Goal: Download file/media

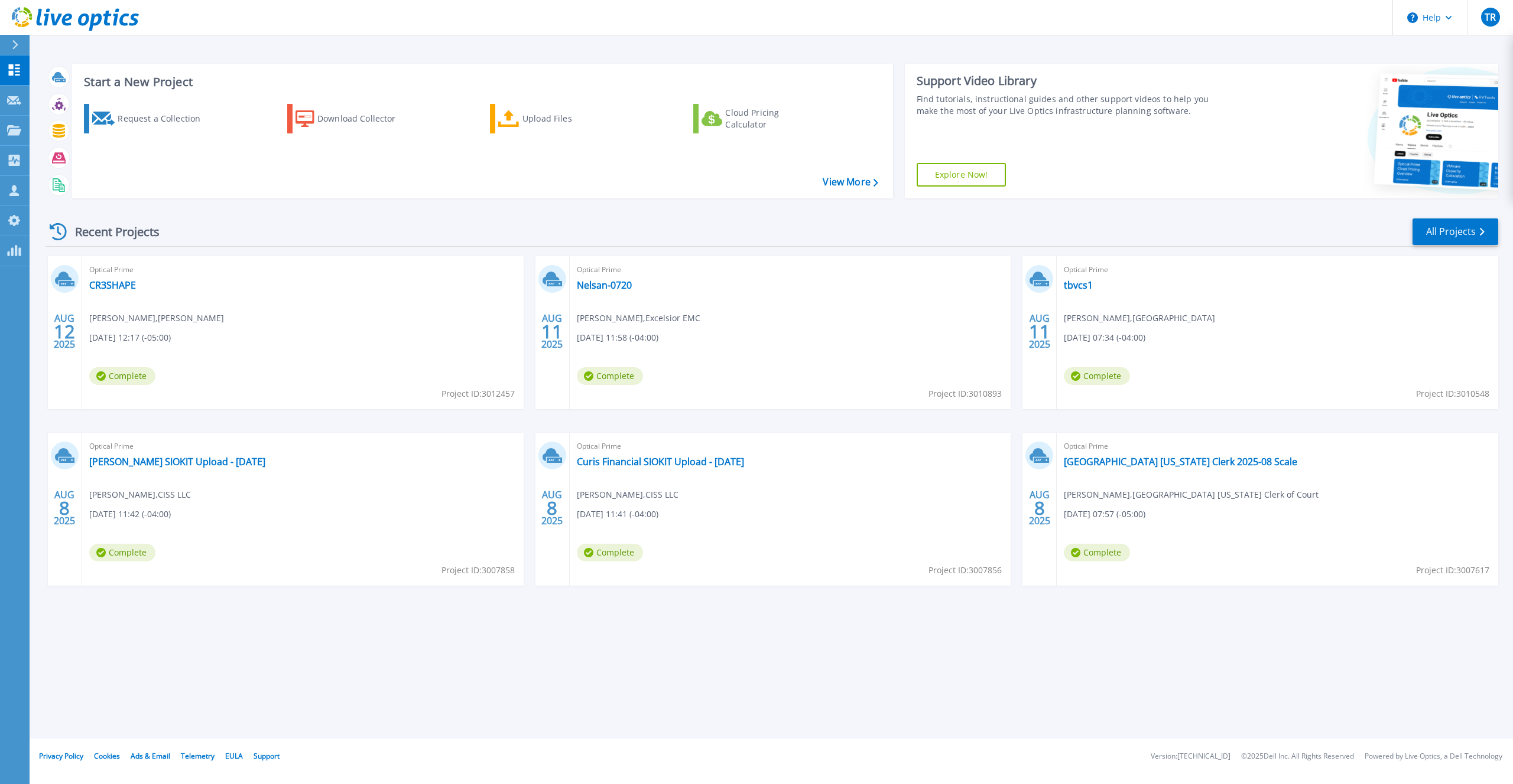
click at [75, 14] on icon at bounding box center [74, 20] width 127 height 25
click at [151, 118] on div "Request a Collection" at bounding box center [165, 119] width 95 height 24
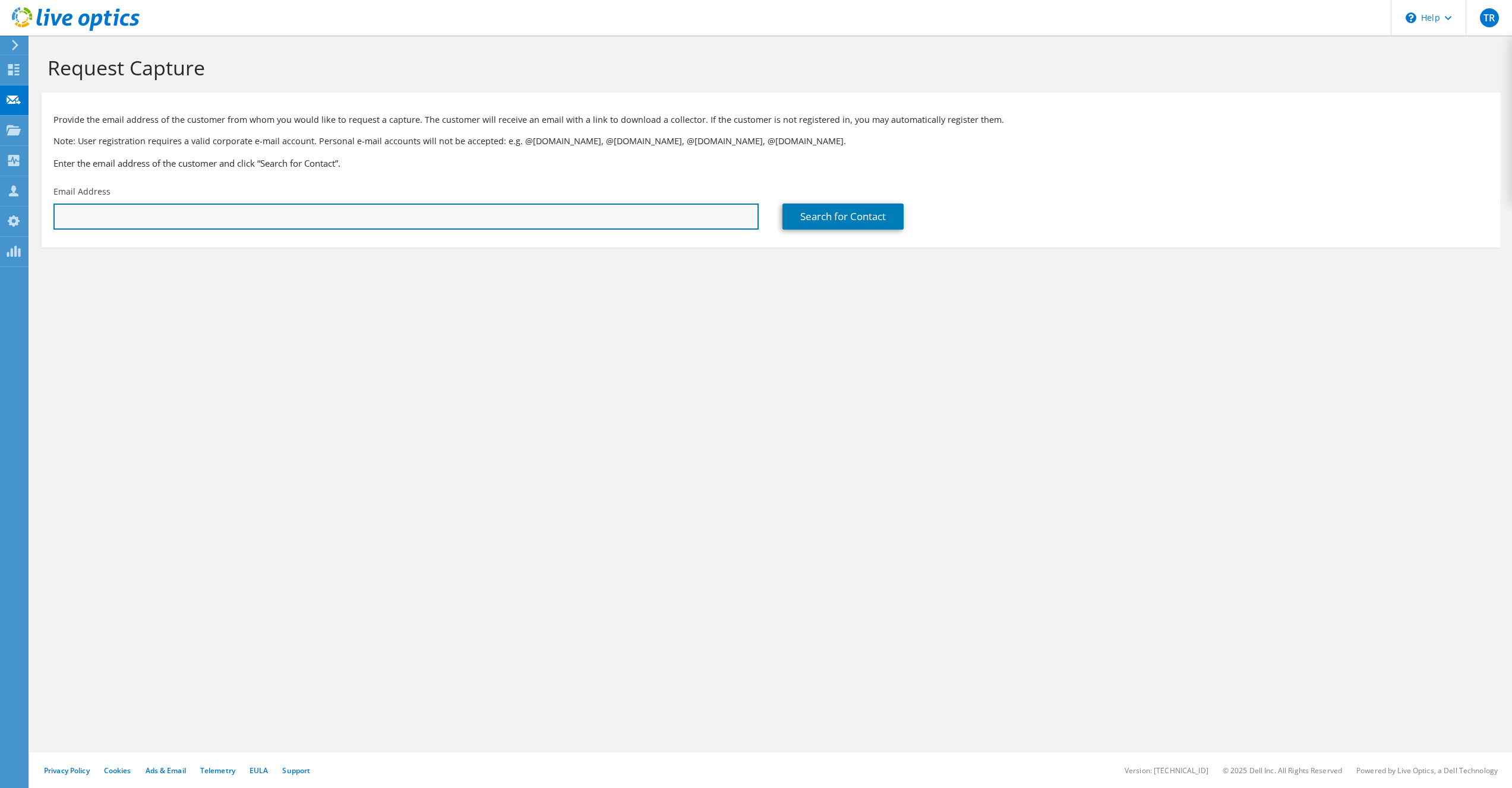
click at [414, 209] on input "text" at bounding box center [406, 217] width 705 height 26
paste input "don@lithicit.com"
type input "don@lithicit.com"
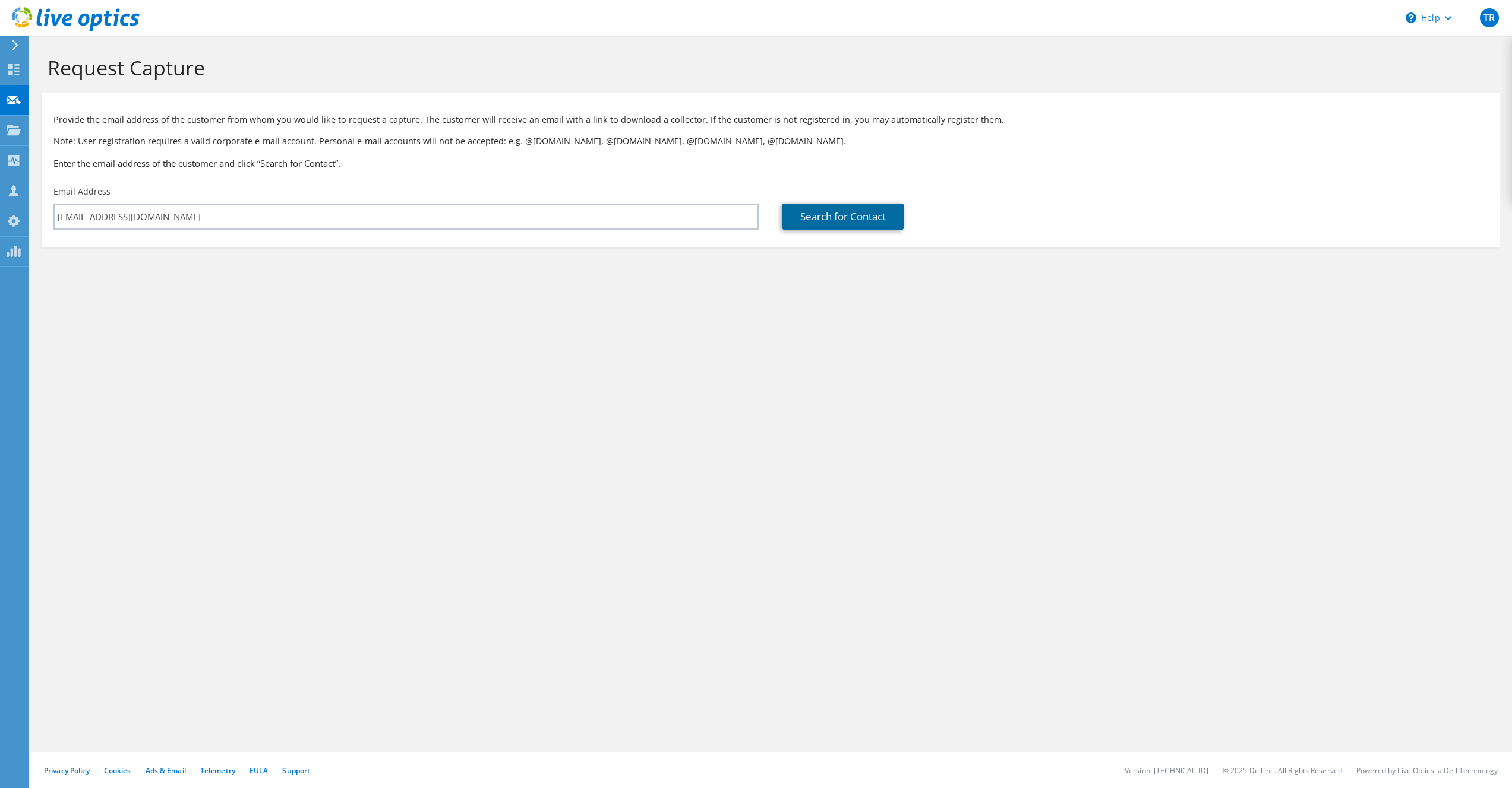
click at [815, 210] on link "Search for Contact" at bounding box center [843, 217] width 121 height 26
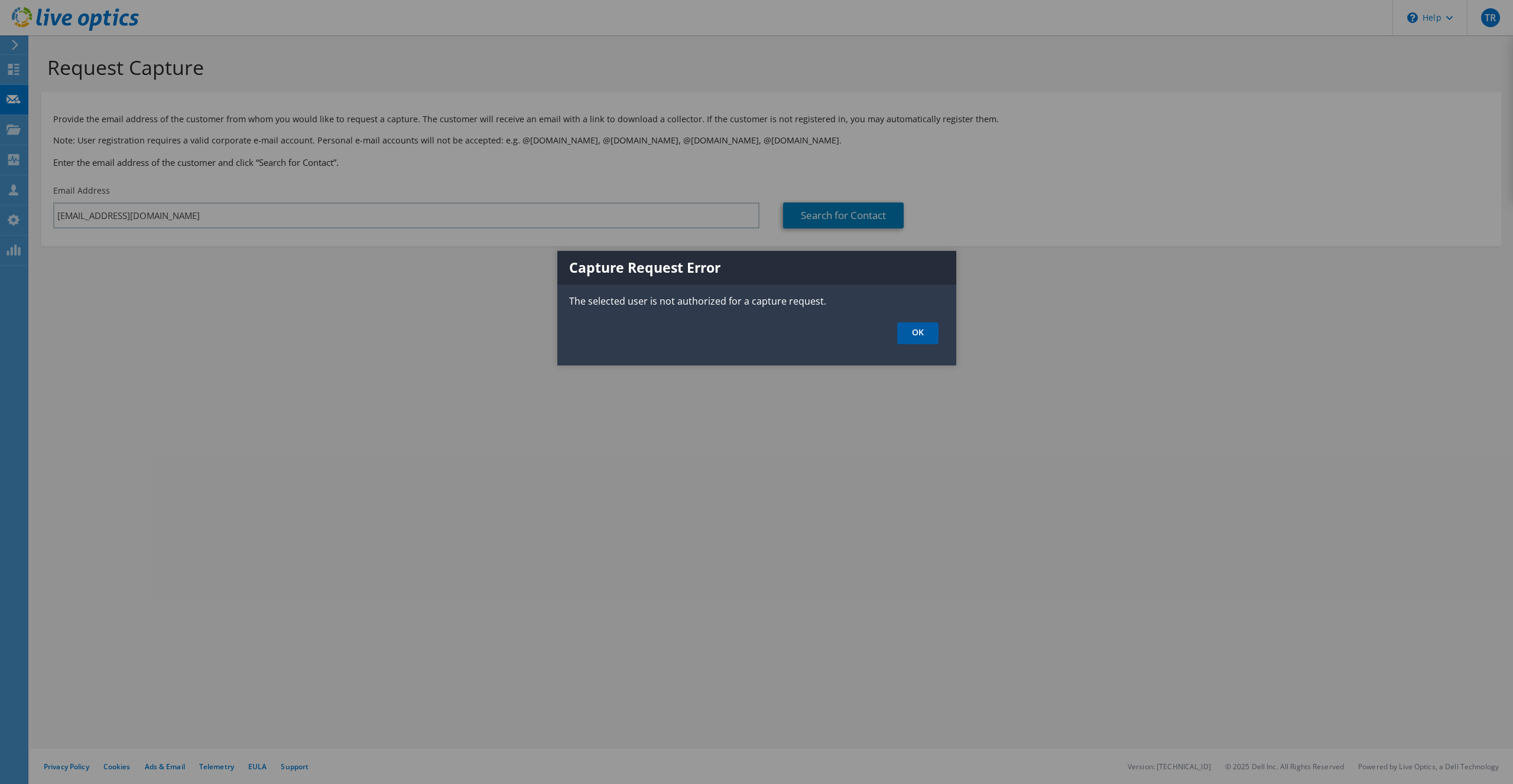
click at [925, 336] on link "OK" at bounding box center [918, 333] width 42 height 22
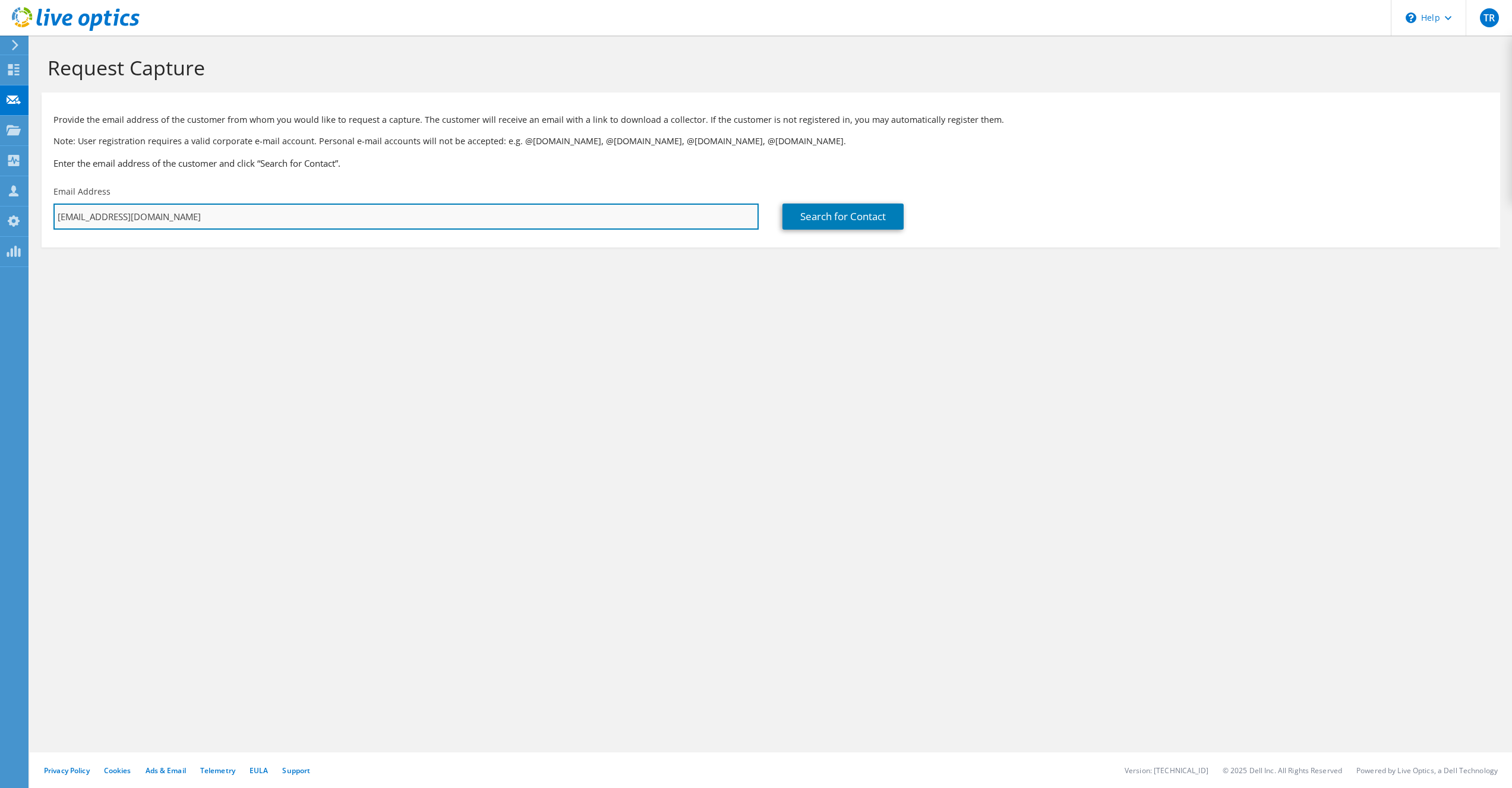
click at [169, 219] on input "don@lithicit.com" at bounding box center [406, 217] width 705 height 26
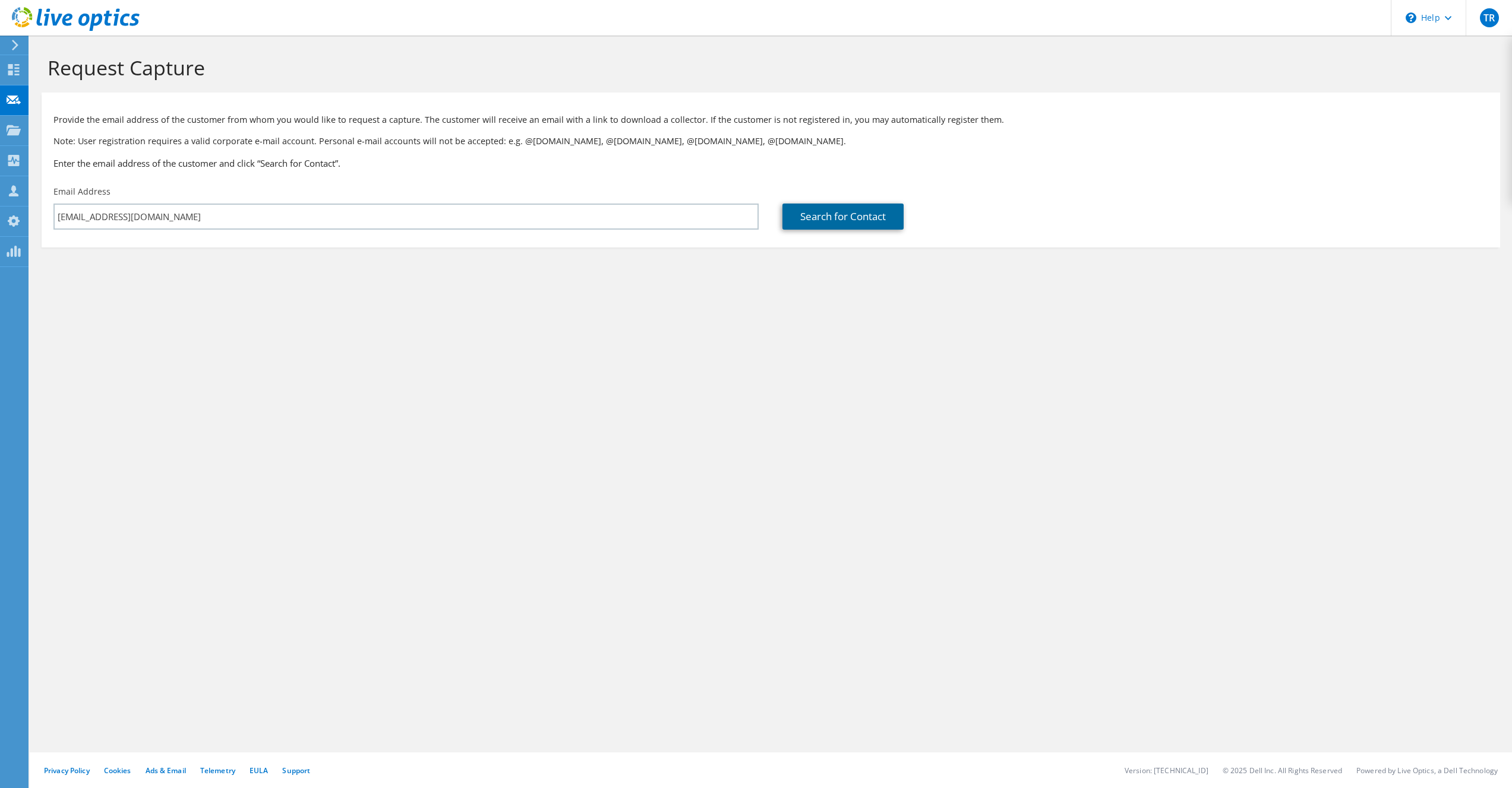
click at [858, 218] on link "Search for Contact" at bounding box center [843, 217] width 121 height 26
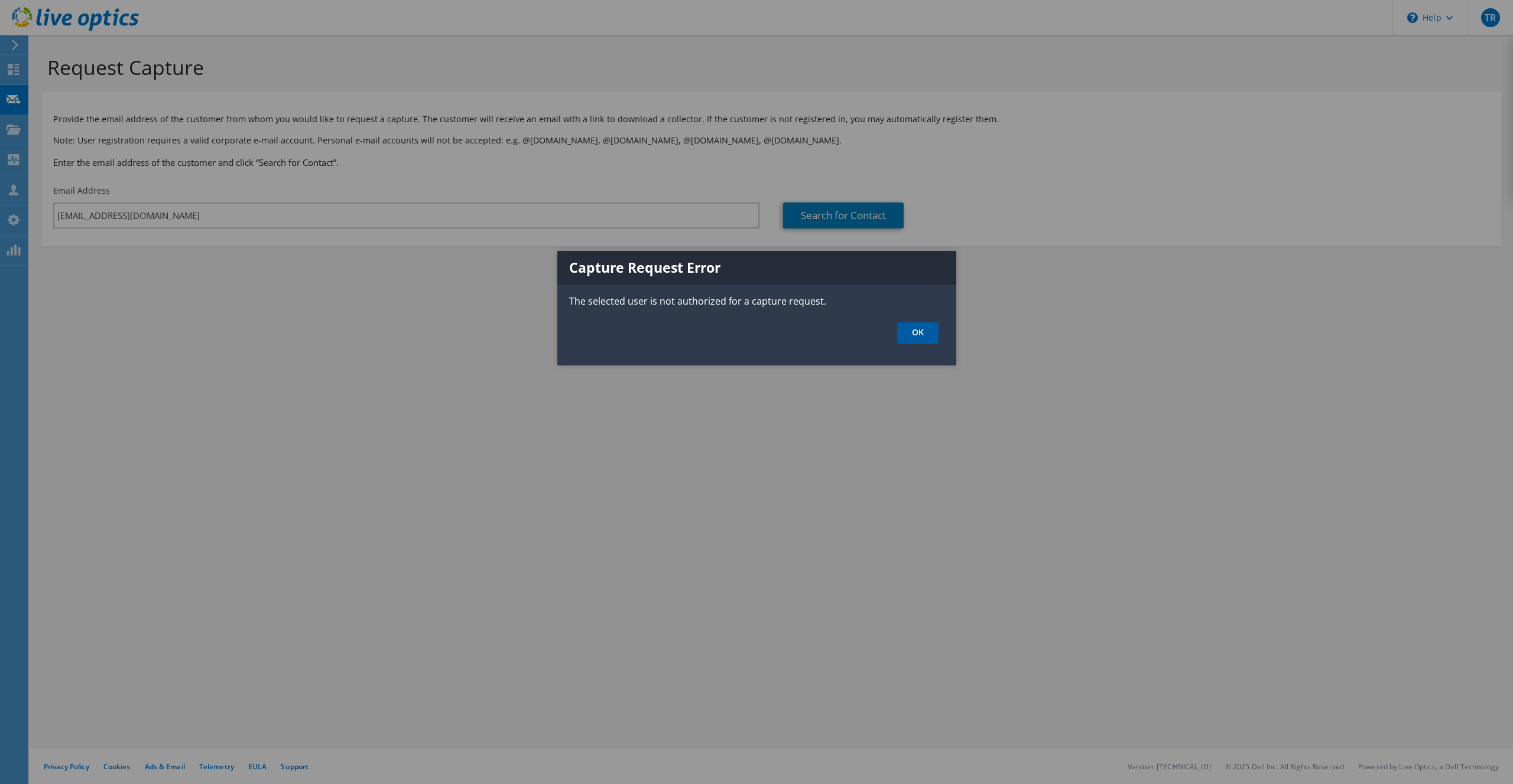
click at [913, 334] on link "OK" at bounding box center [918, 333] width 42 height 22
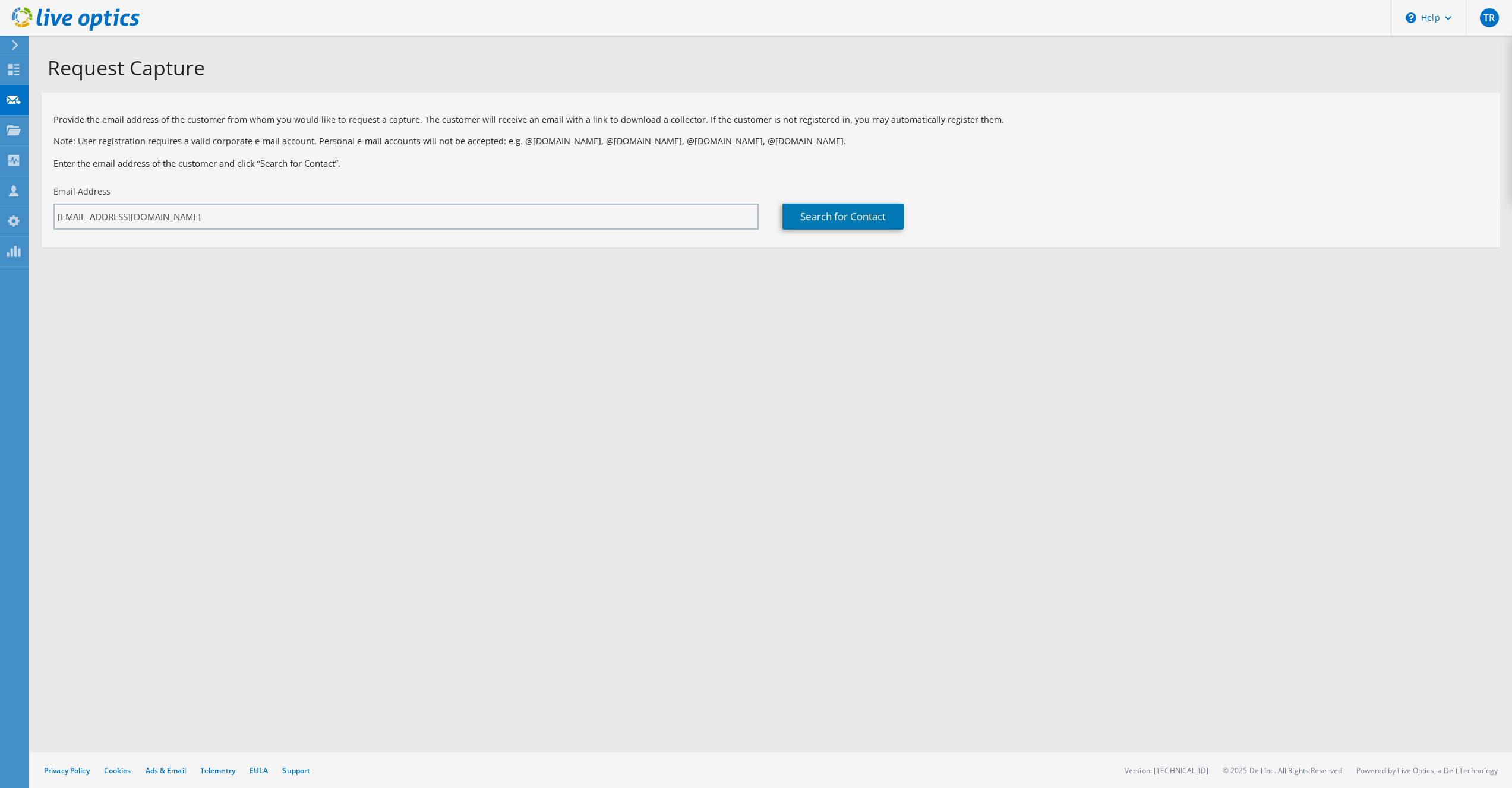
click at [256, 308] on div "Request Capture Provide the email address of the customer from whom you would l…" at bounding box center [770, 412] width 1482 height 753
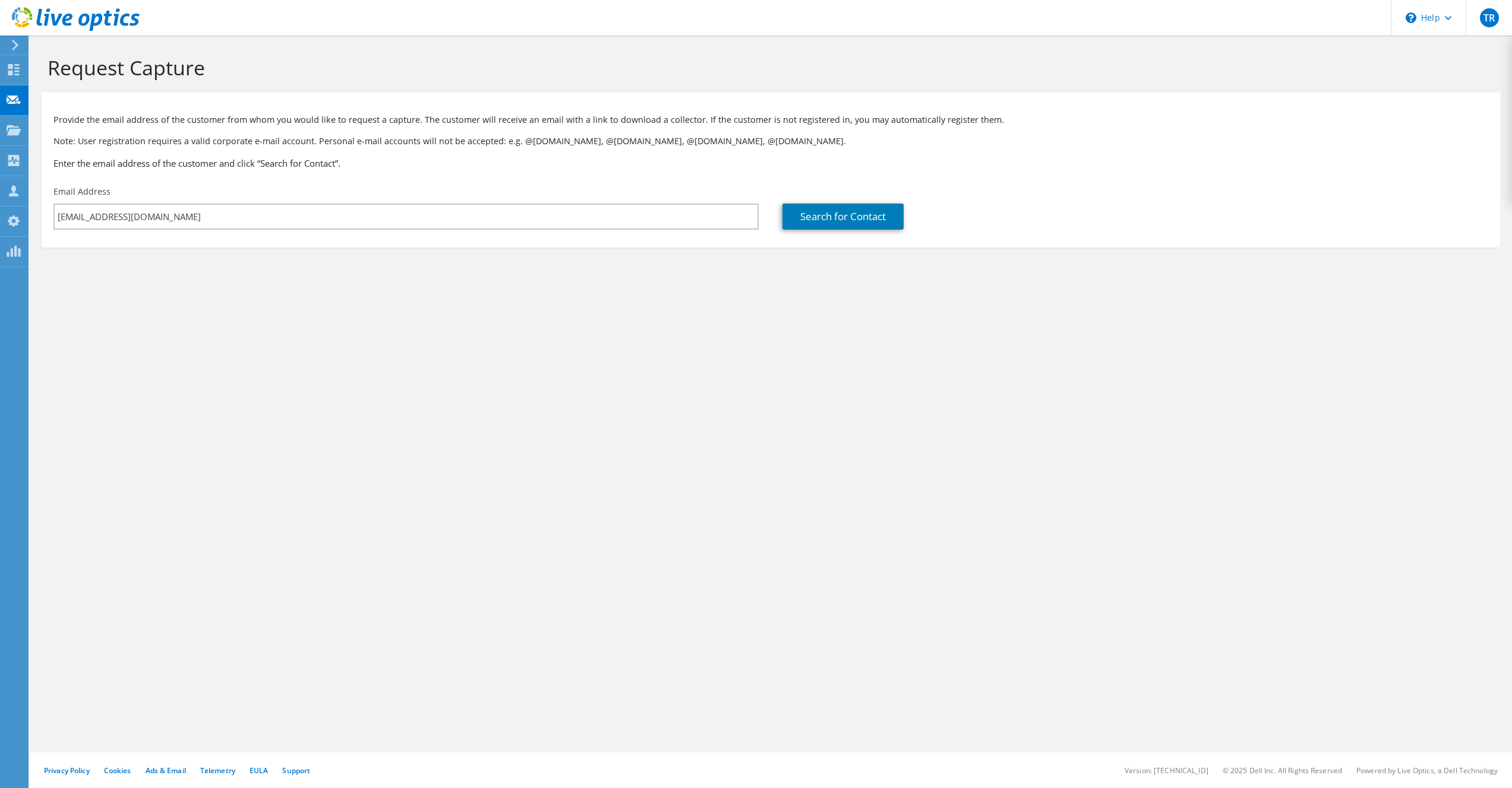
click at [50, 16] on icon at bounding box center [75, 20] width 127 height 25
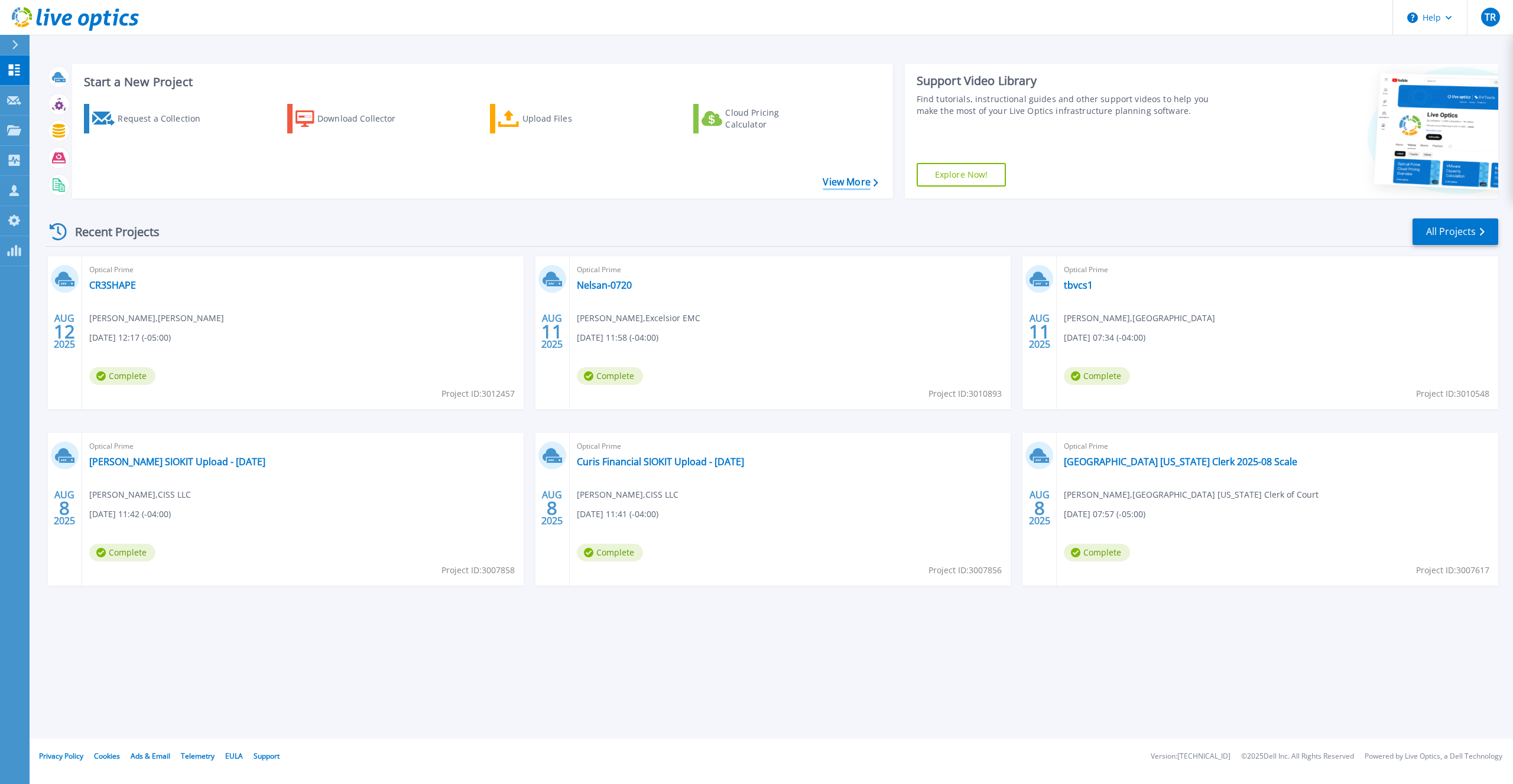
click at [840, 181] on link "View More" at bounding box center [850, 182] width 55 height 11
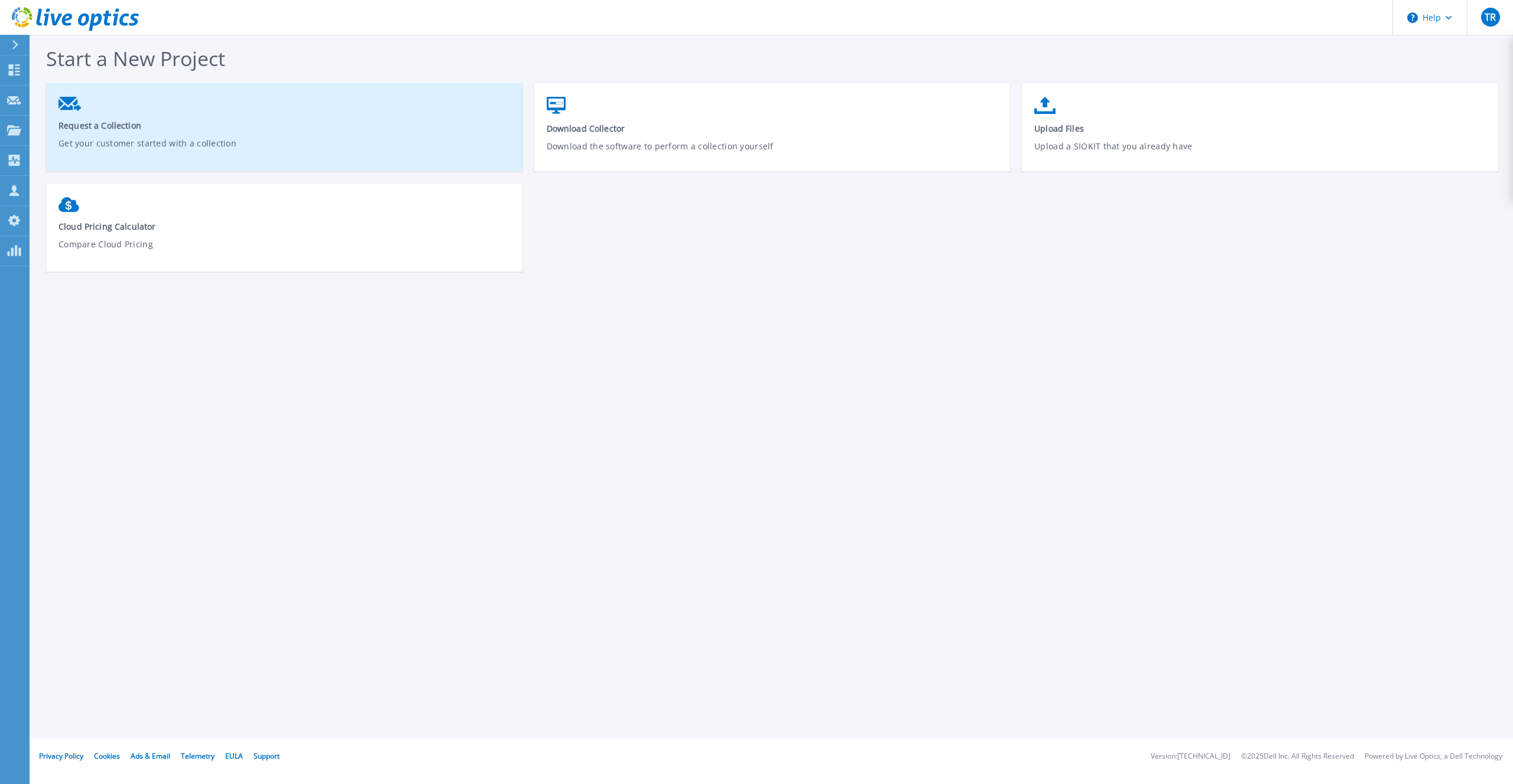
click at [323, 133] on link "Request a Collection Get your customer started with a collection" at bounding box center [284, 132] width 476 height 82
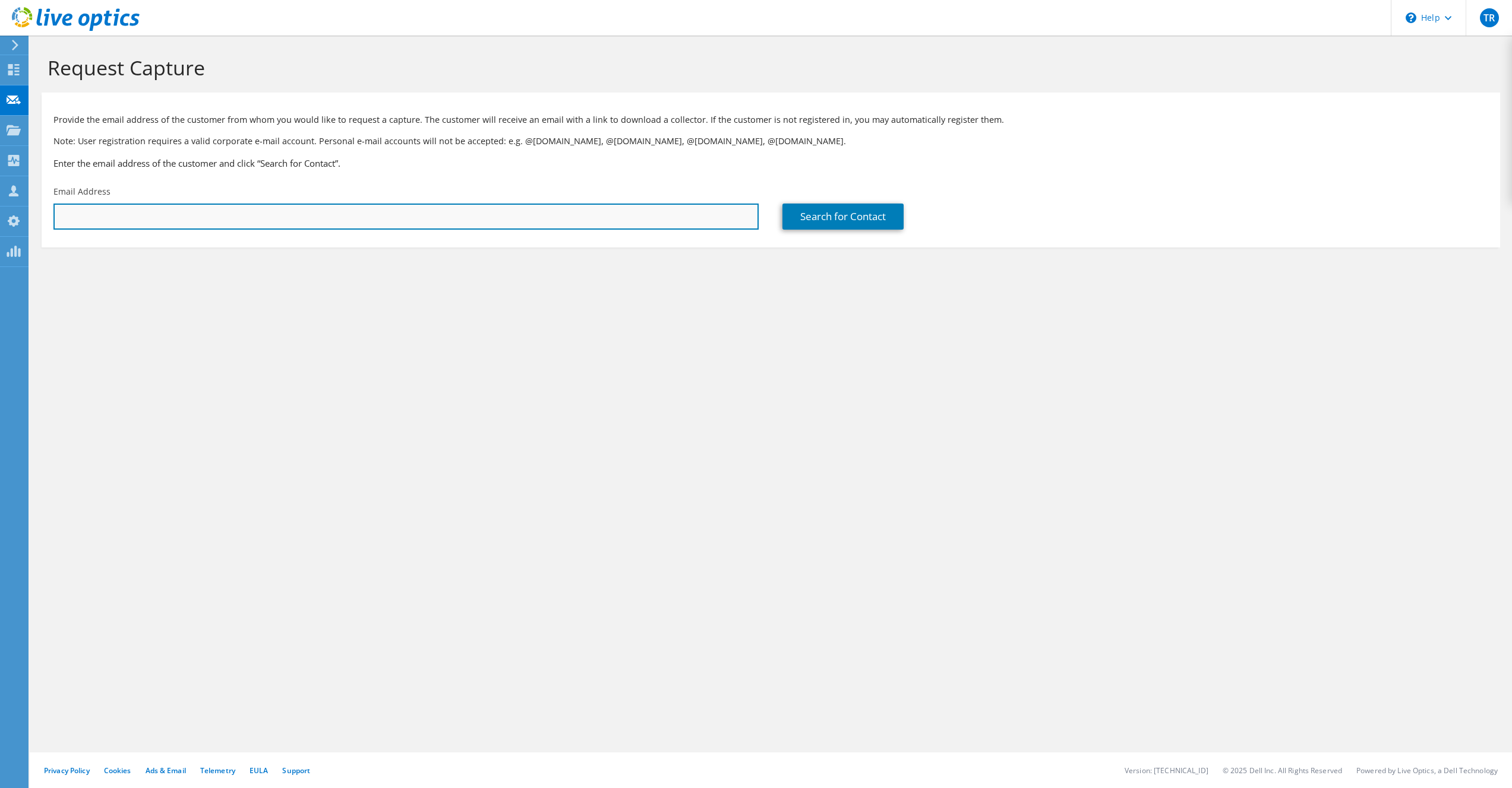
click at [372, 223] on input "text" at bounding box center [406, 217] width 705 height 26
paste input "don@lithicit.com"
type input "don@lithicit.com"
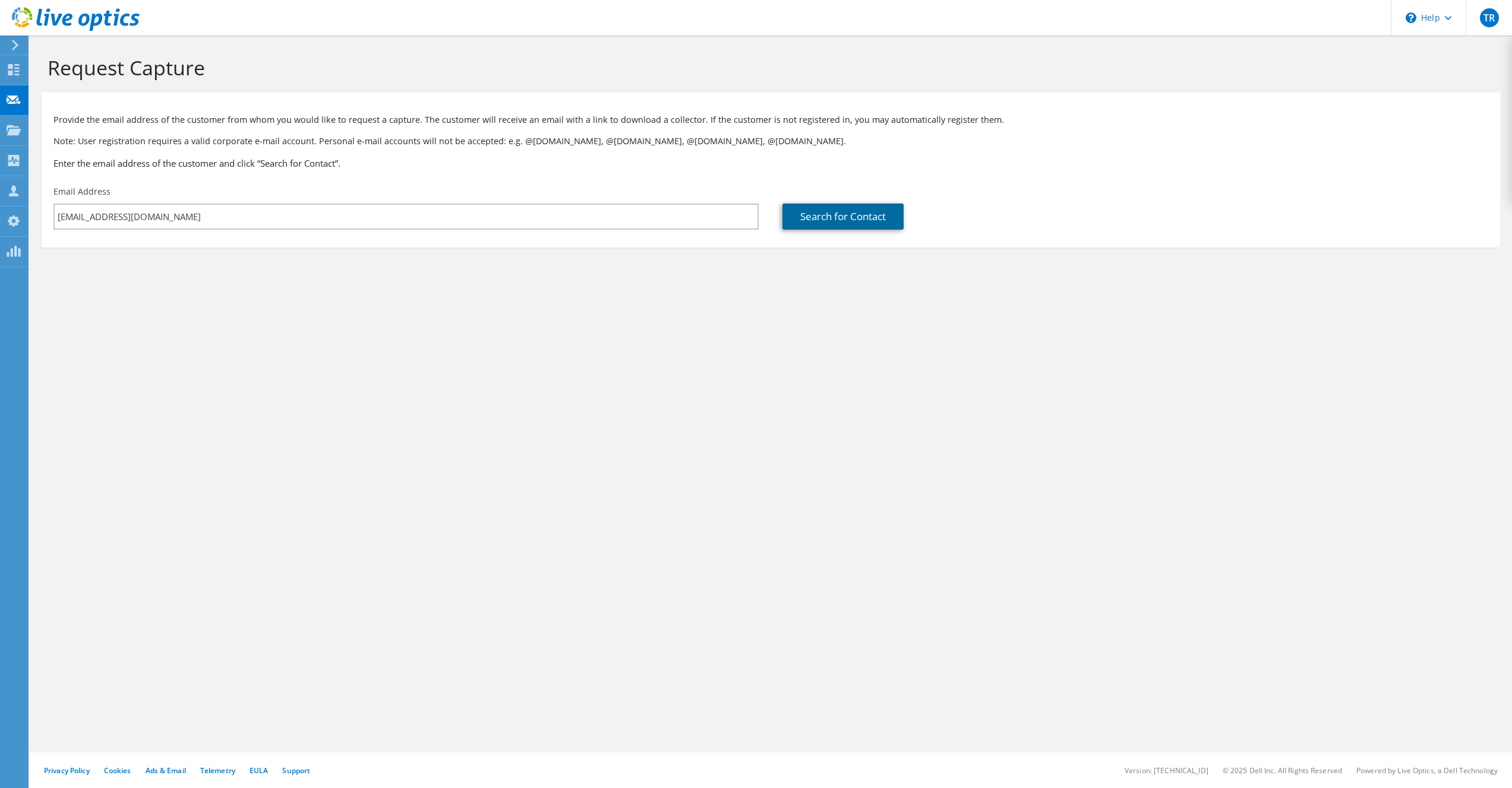
click at [848, 220] on link "Search for Contact" at bounding box center [843, 217] width 121 height 26
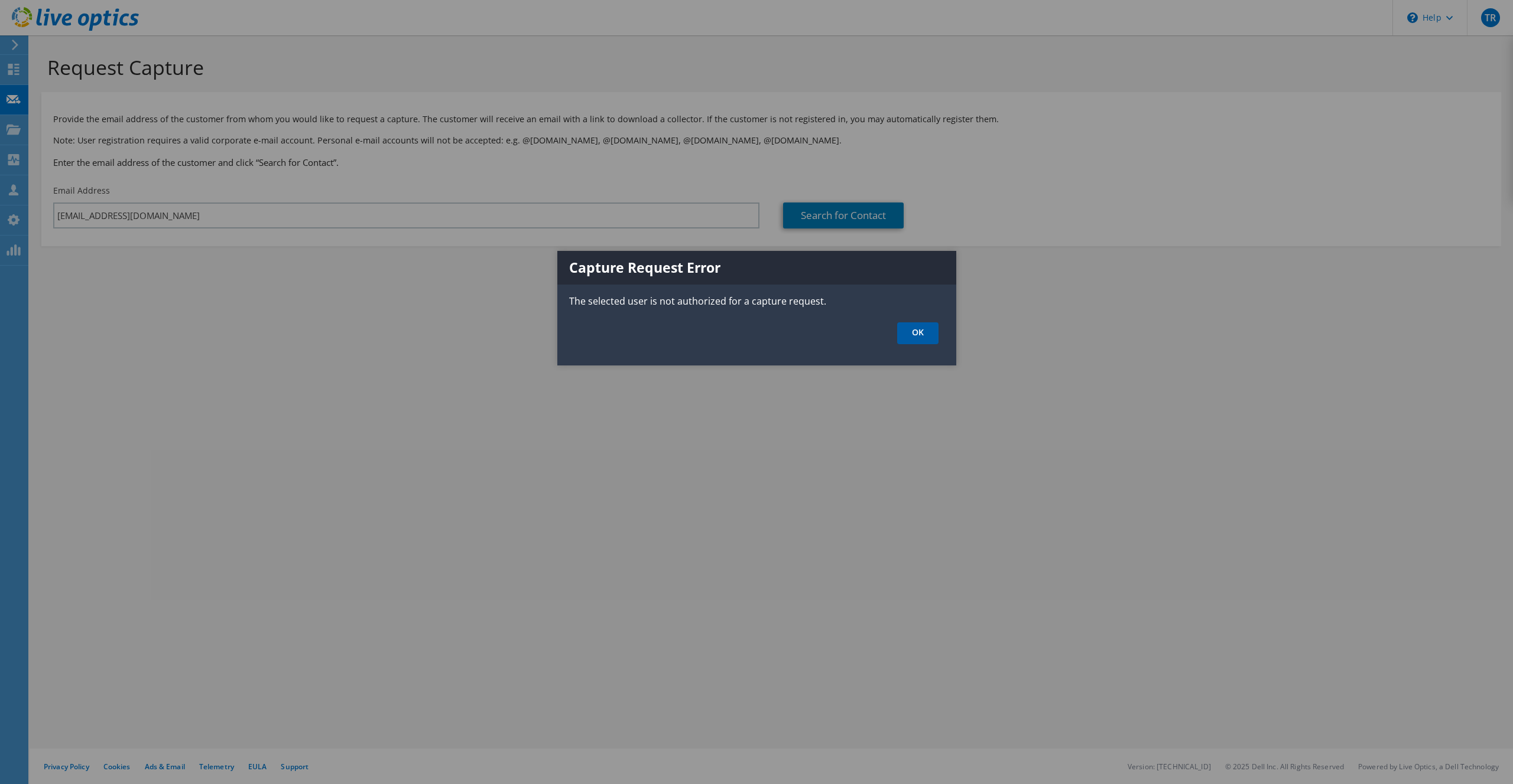
click at [918, 334] on link "OK" at bounding box center [918, 333] width 42 height 22
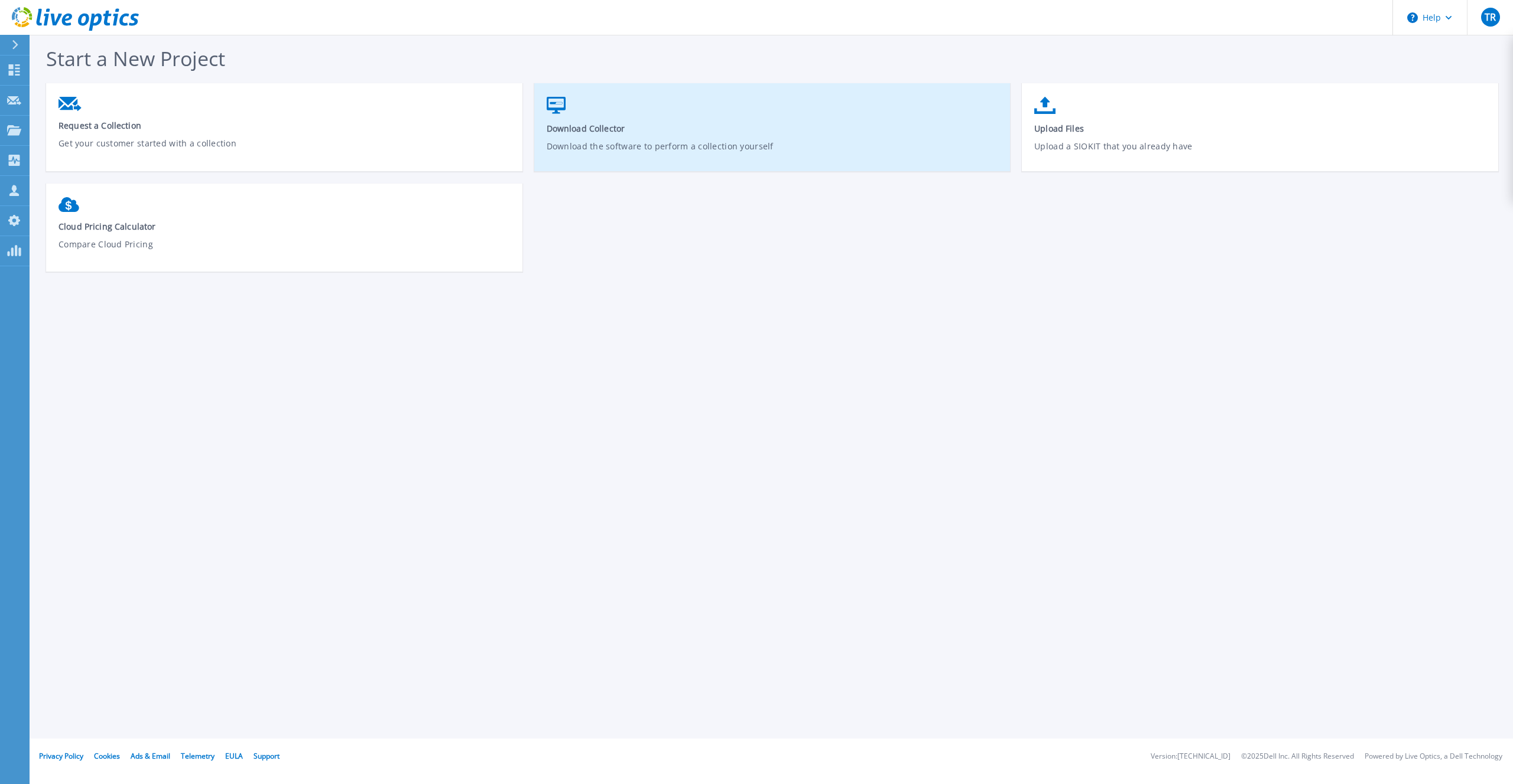
click at [780, 133] on span "Download Collector" at bounding box center [772, 128] width 452 height 11
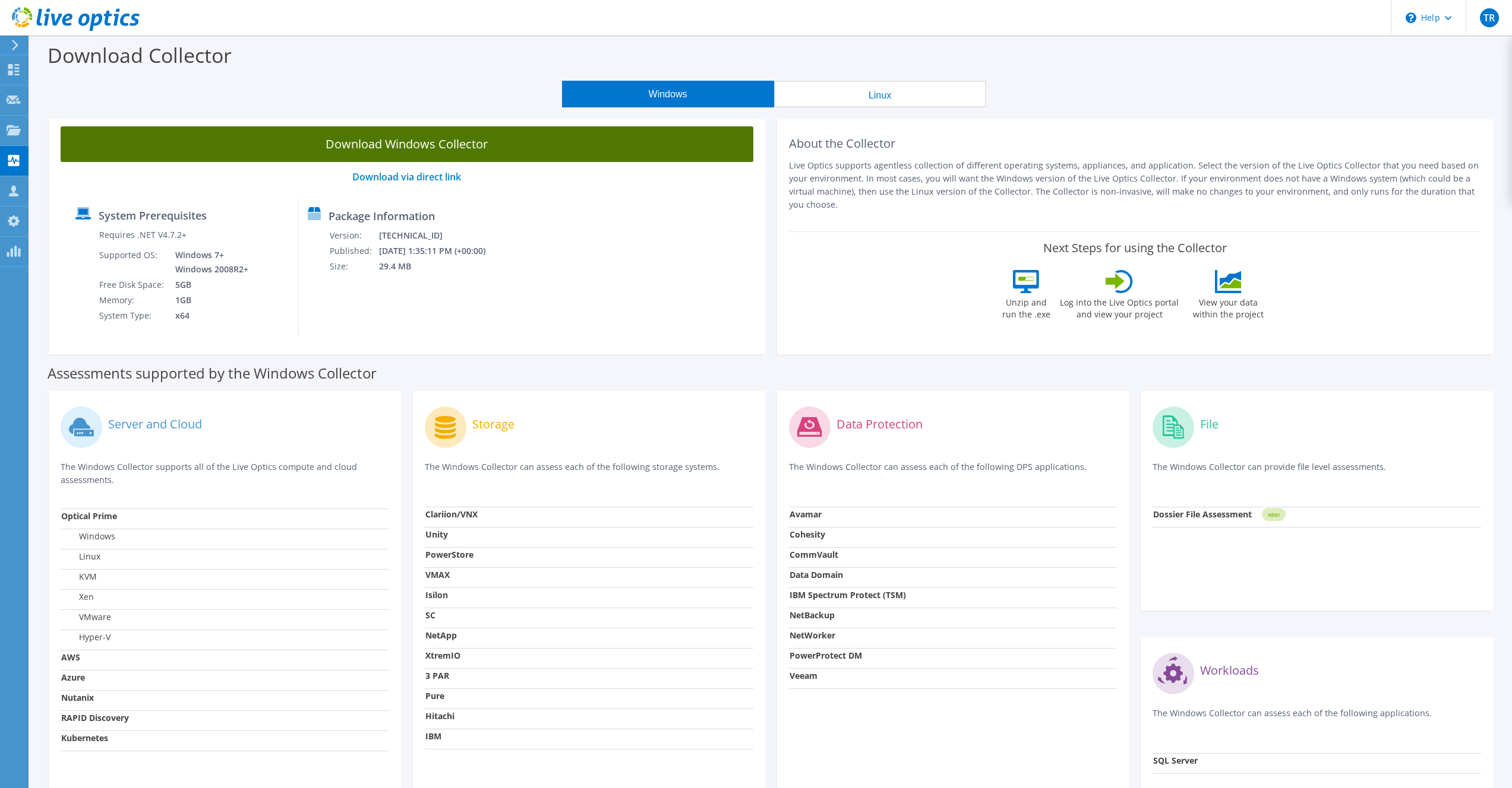
click at [462, 141] on link "Download Windows Collector" at bounding box center [407, 144] width 692 height 35
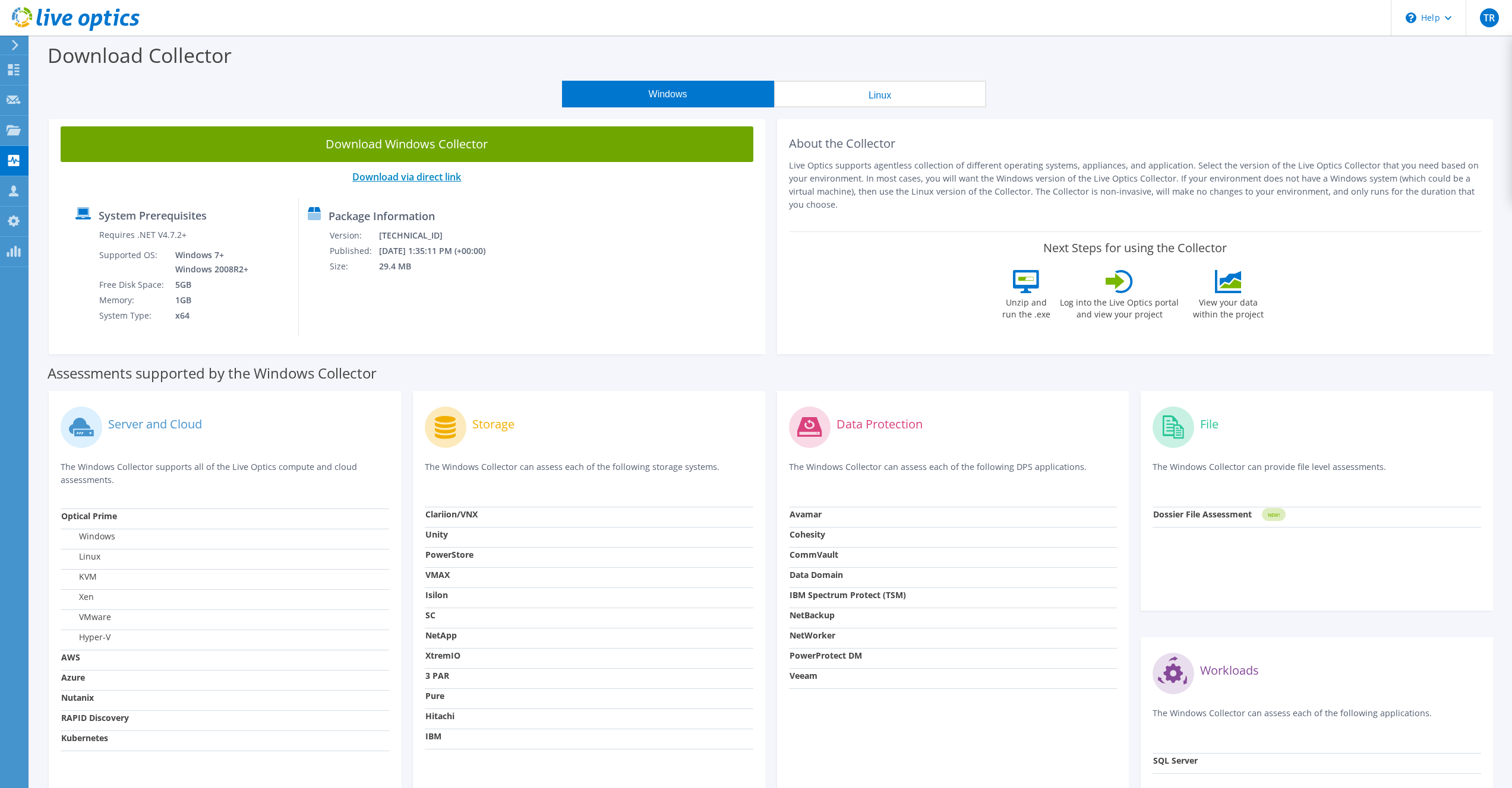
click at [448, 178] on link "Download via direct link" at bounding box center [406, 177] width 109 height 13
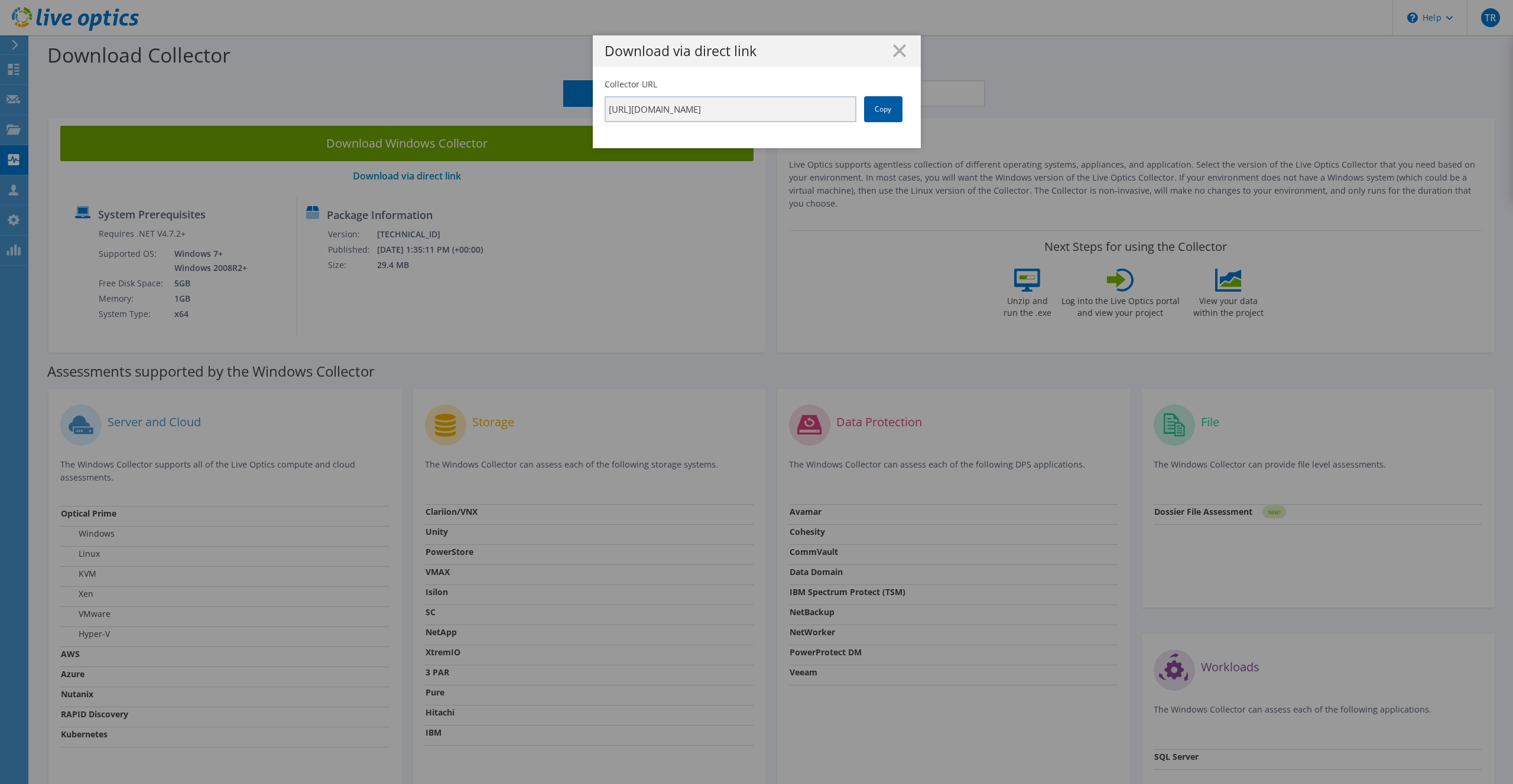
click at [873, 110] on link "Copy" at bounding box center [882, 110] width 38 height 26
click at [898, 47] on line at bounding box center [899, 51] width 11 height 11
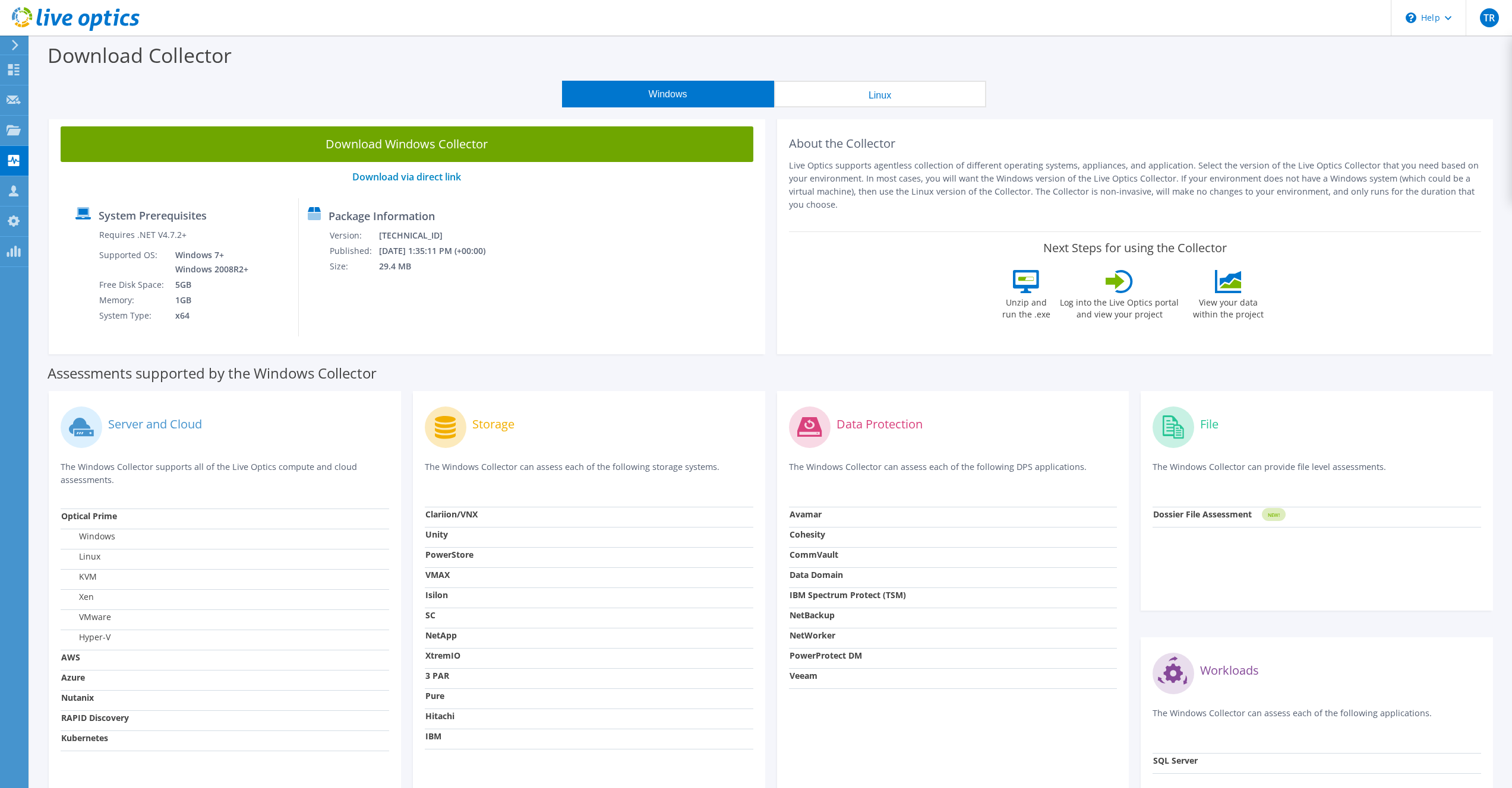
click at [110, 20] on icon at bounding box center [75, 20] width 127 height 25
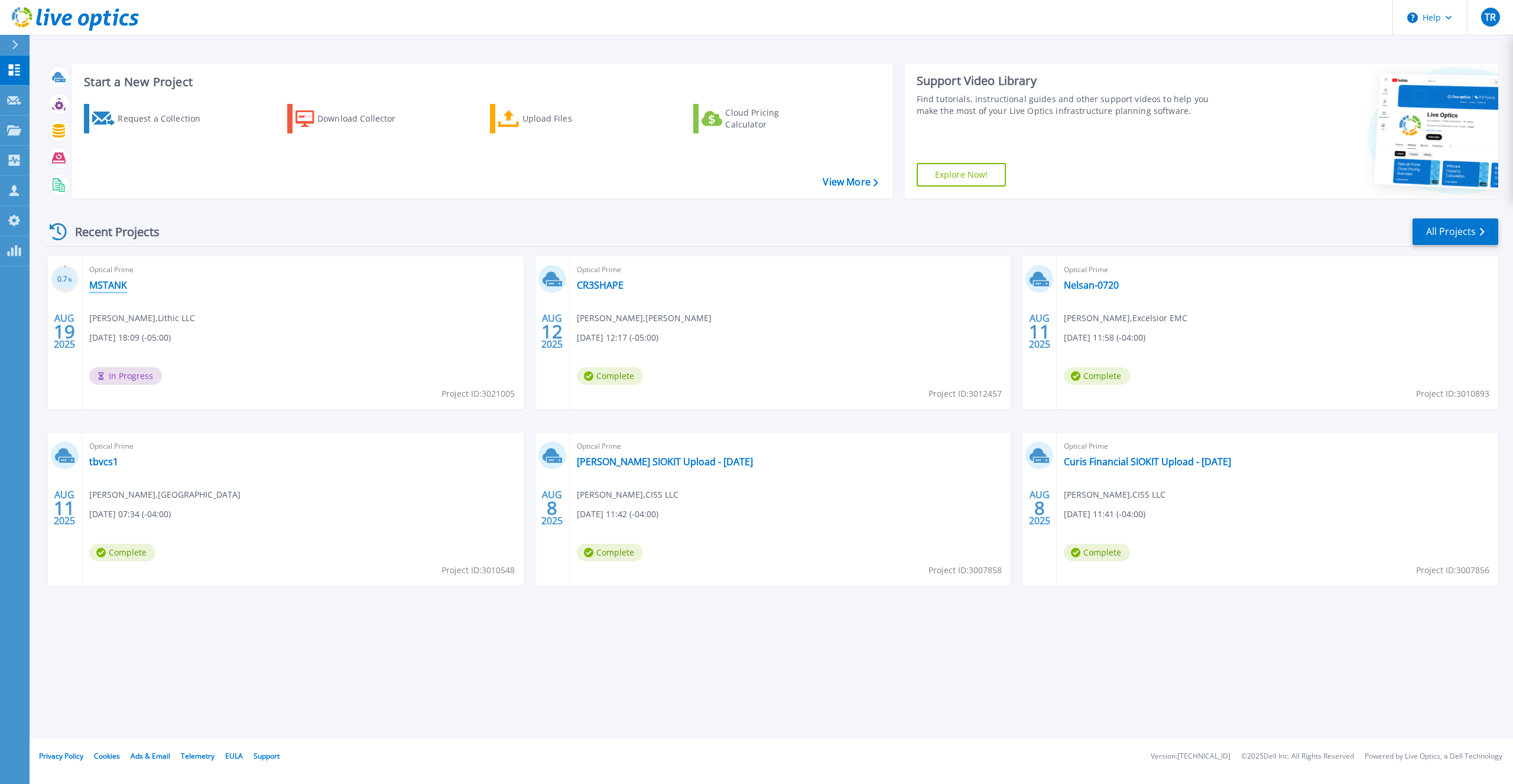
click at [107, 282] on link "MSTANK" at bounding box center [108, 285] width 38 height 11
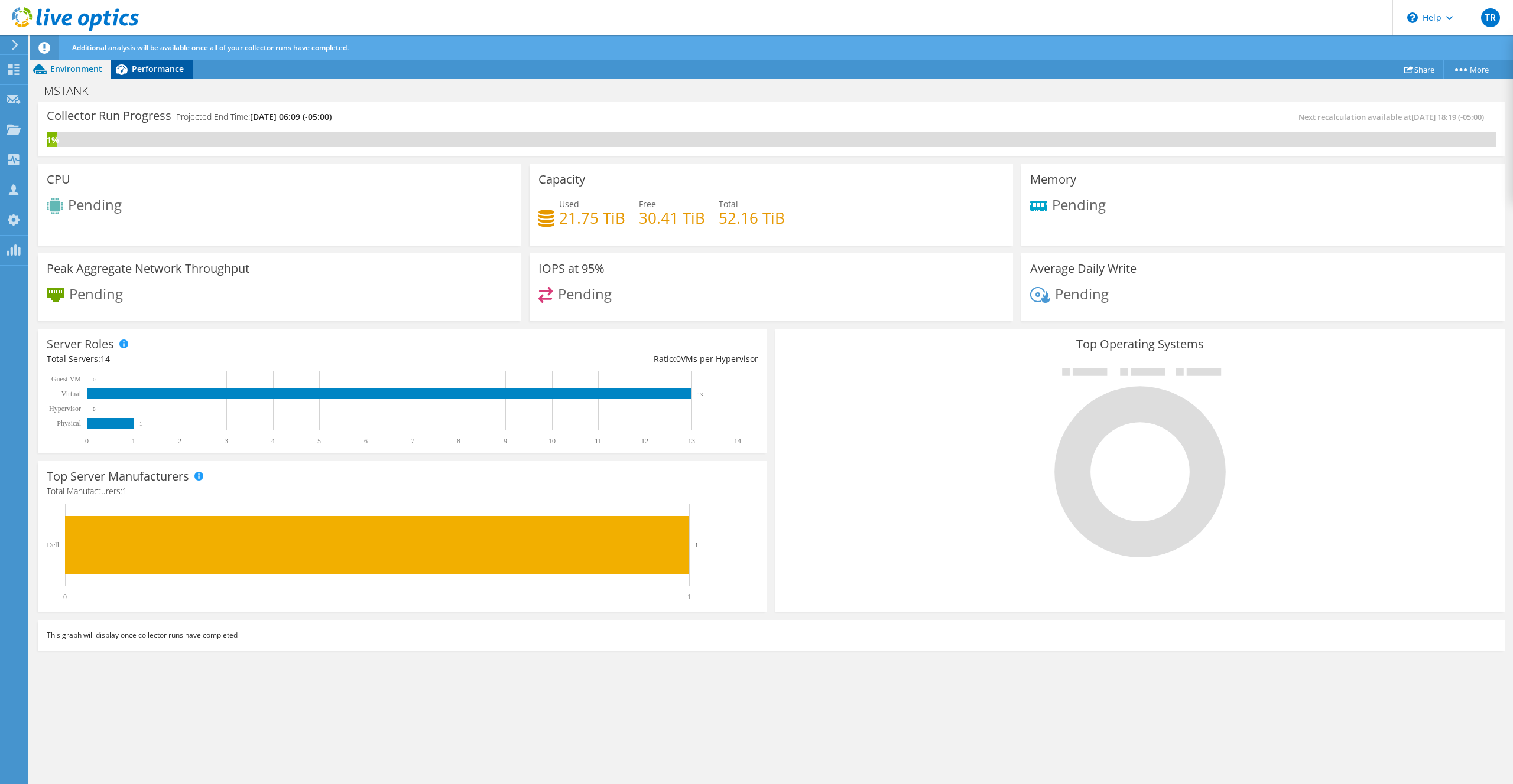
click at [155, 73] on span "Performance" at bounding box center [158, 69] width 52 height 11
